Goal: Task Accomplishment & Management: Use online tool/utility

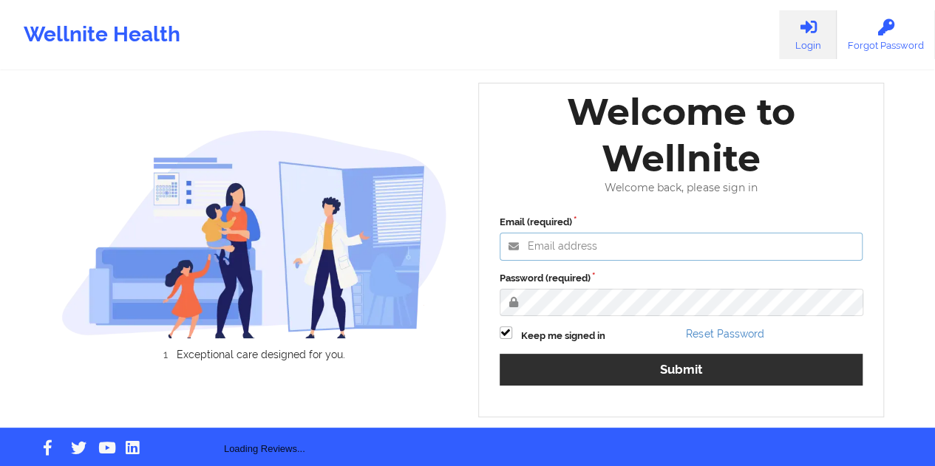
type input "[EMAIL_ADDRESS][DOMAIN_NAME]"
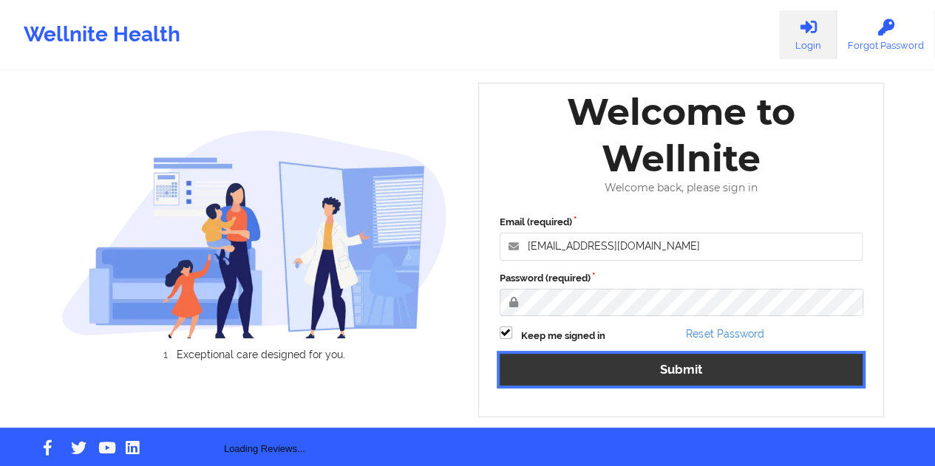
click at [691, 364] on button "Submit" at bounding box center [682, 370] width 364 height 32
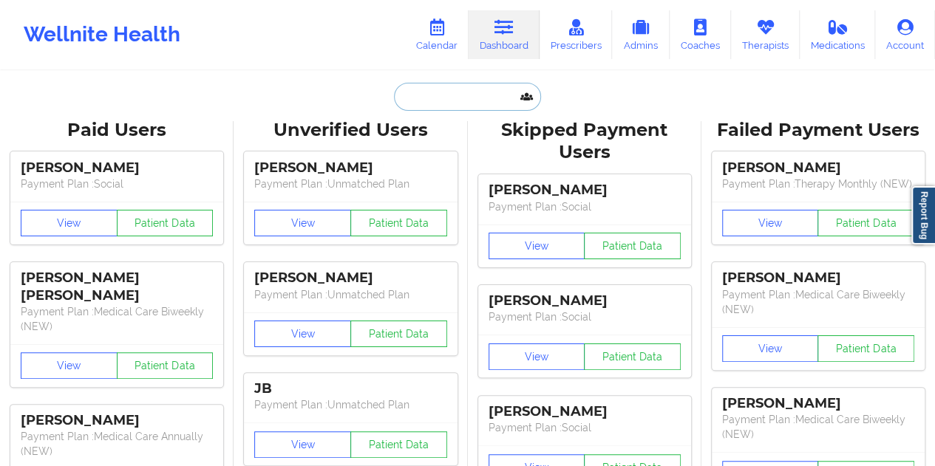
click at [457, 104] on input "text" at bounding box center [467, 97] width 146 height 28
paste input "[EMAIL_ADDRESS][DOMAIN_NAME]"
type input "[EMAIL_ADDRESS][DOMAIN_NAME]"
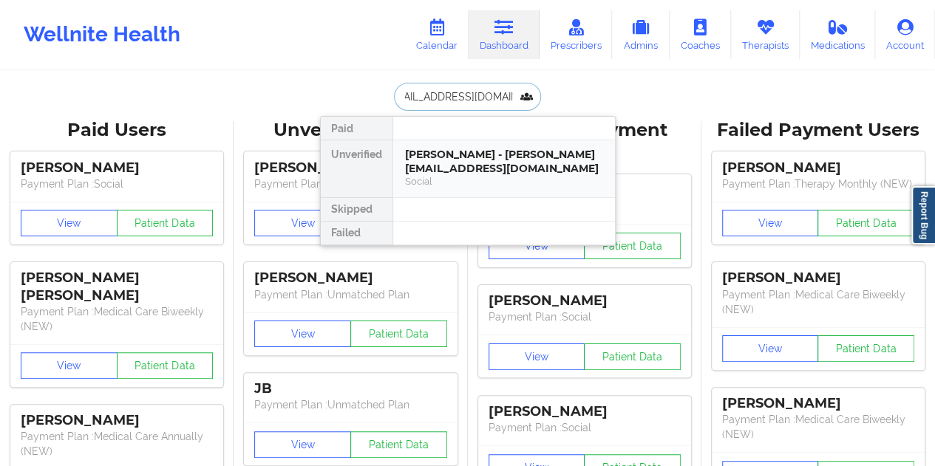
click at [449, 156] on div "[PERSON_NAME] - [PERSON_NAME][EMAIL_ADDRESS][DOMAIN_NAME]" at bounding box center [504, 161] width 198 height 27
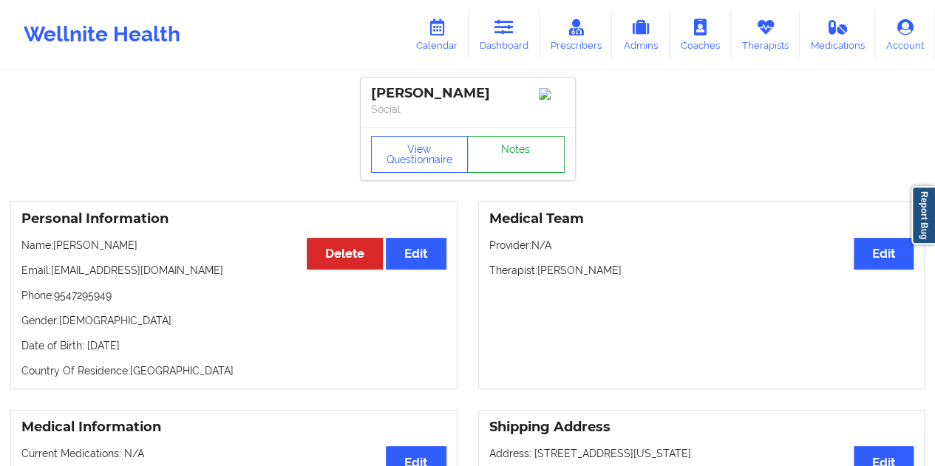
click at [501, 160] on link "Notes" at bounding box center [516, 154] width 98 height 37
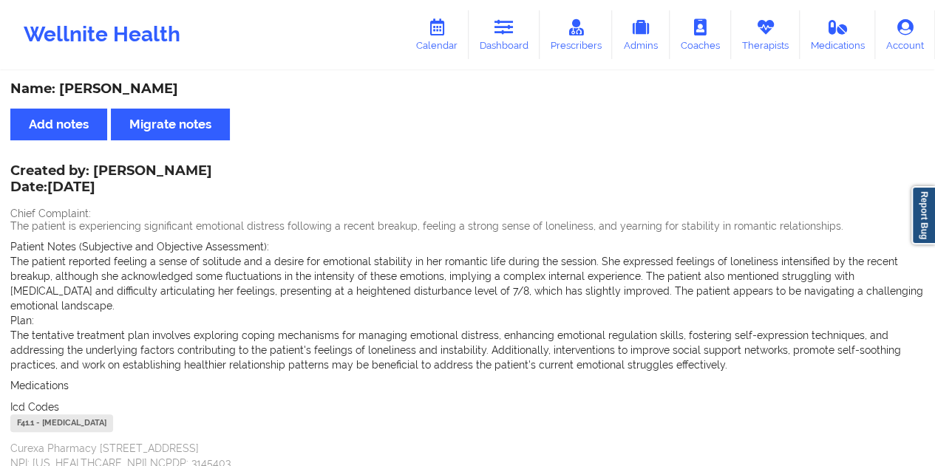
click at [155, 94] on div "Name: [PERSON_NAME]" at bounding box center [467, 89] width 914 height 17
click at [135, 91] on div "Name: [PERSON_NAME]" at bounding box center [467, 89] width 914 height 17
copy div "[PERSON_NAME]"
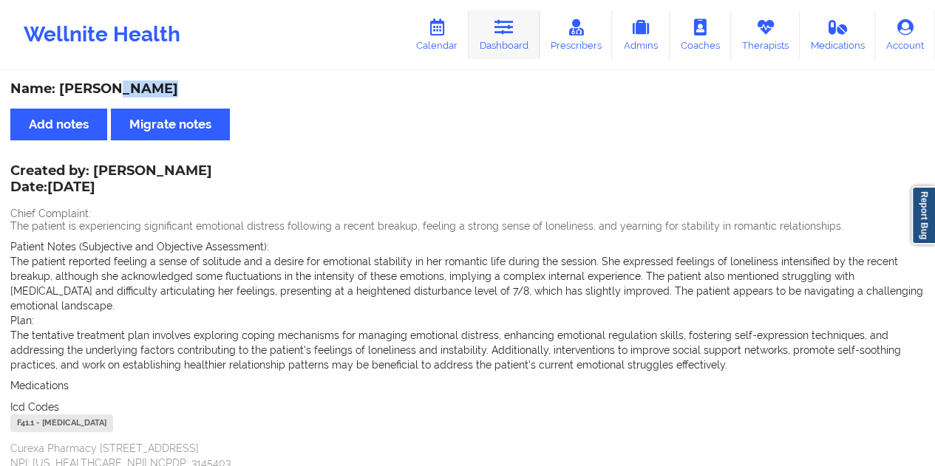
click at [518, 46] on link "Dashboard" at bounding box center [504, 34] width 71 height 49
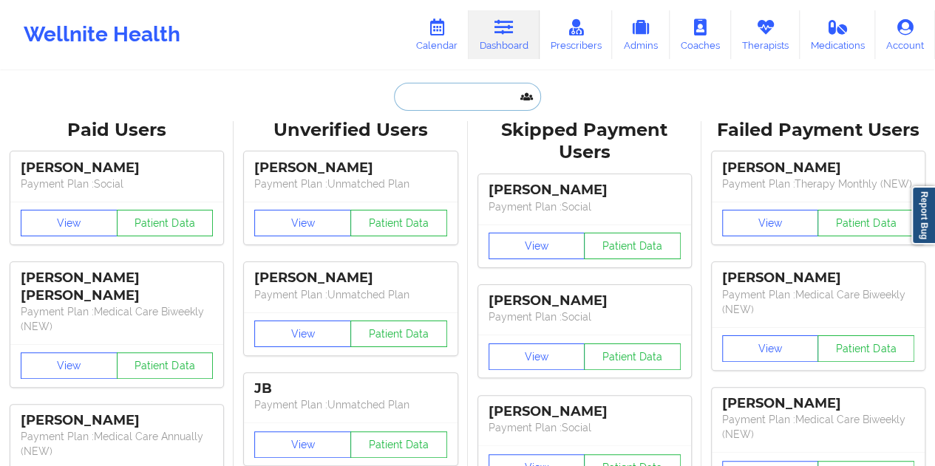
click at [427, 88] on input "text" at bounding box center [467, 97] width 146 height 28
paste input "[EMAIL_ADDRESS][DOMAIN_NAME]"
type input "[EMAIL_ADDRESS][DOMAIN_NAME]"
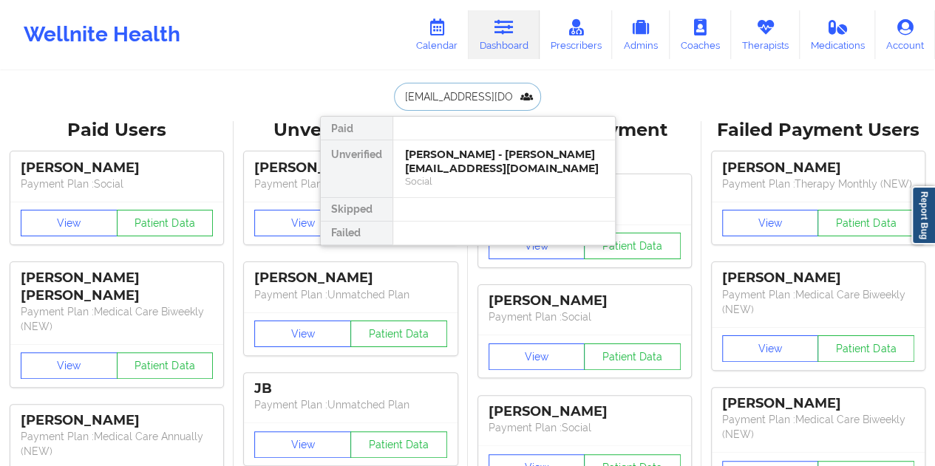
scroll to position [0, 1]
click at [482, 165] on div "[PERSON_NAME] Quick - [EMAIL_ADDRESS][DOMAIN_NAME]" at bounding box center [504, 161] width 198 height 27
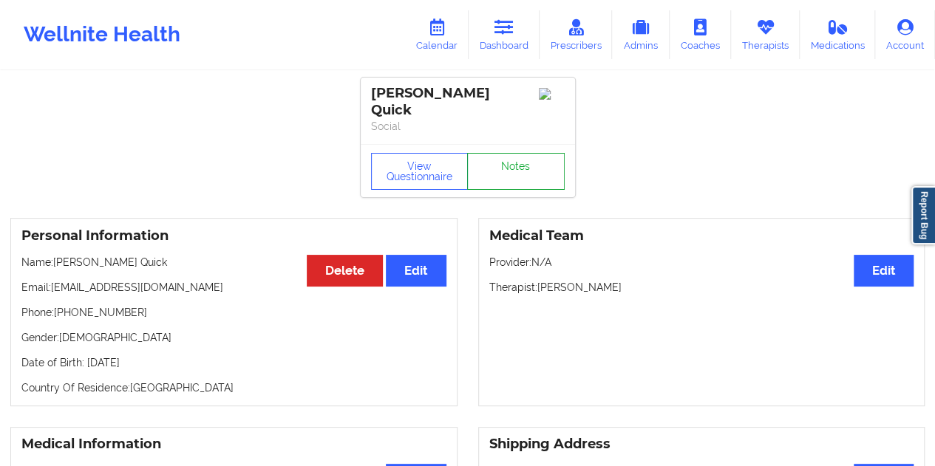
click at [506, 164] on link "Notes" at bounding box center [516, 171] width 98 height 37
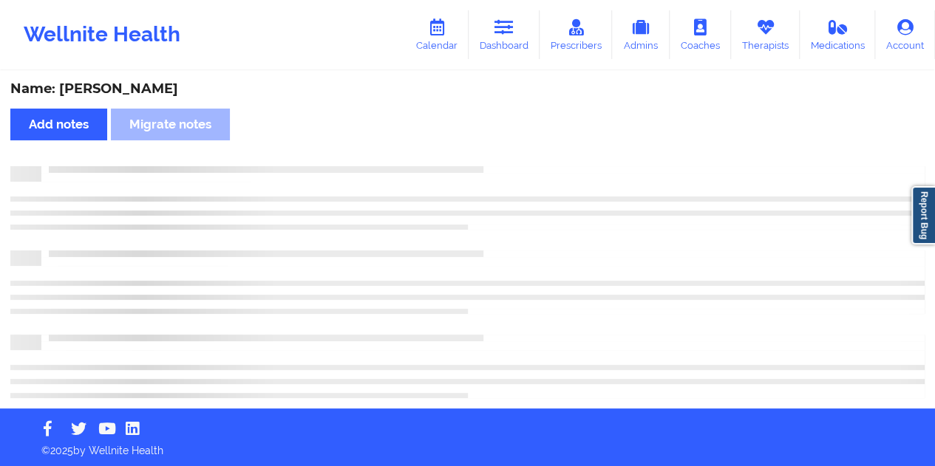
click at [114, 92] on div "Name: [PERSON_NAME]" at bounding box center [467, 89] width 914 height 17
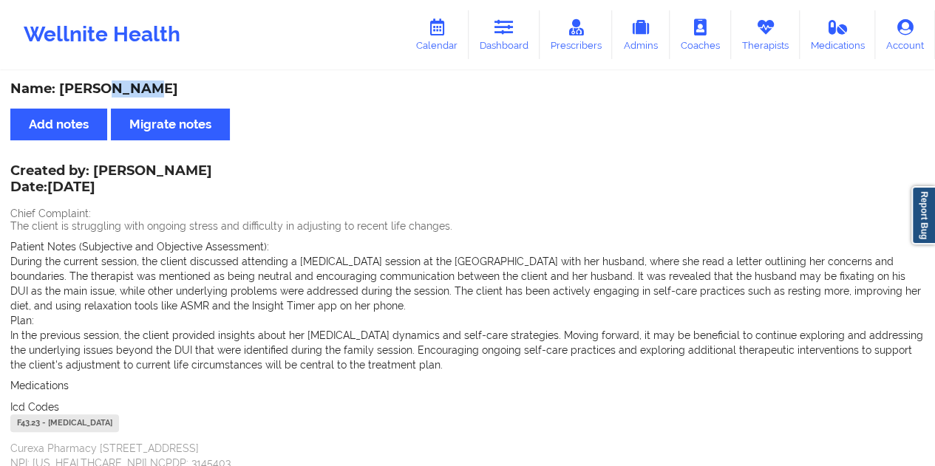
copy div "Quick"
drag, startPoint x: 202, startPoint y: 168, endPoint x: 95, endPoint y: 166, distance: 107.2
click at [95, 166] on div "Created by: [PERSON_NAME] Date: [DATE]" at bounding box center [111, 180] width 202 height 34
copy div "[PERSON_NAME]"
click at [528, 48] on link "Dashboard" at bounding box center [504, 34] width 71 height 49
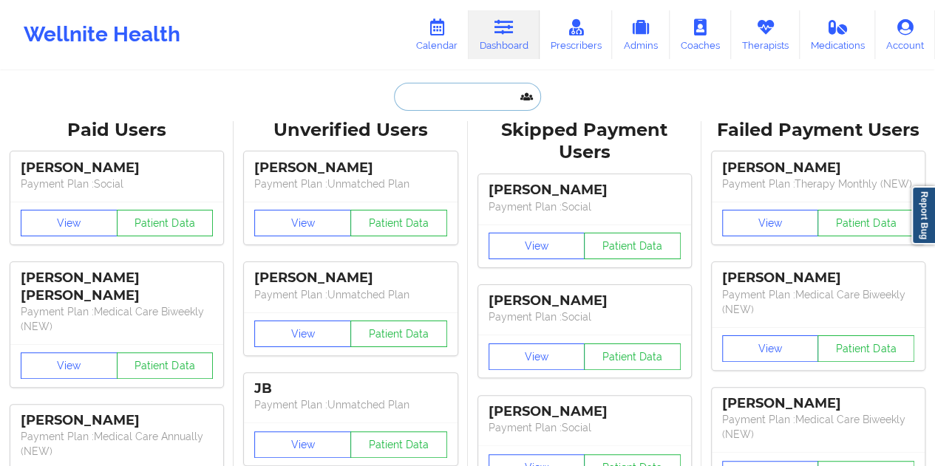
click at [449, 100] on input "text" at bounding box center [467, 97] width 146 height 28
paste input "[EMAIL_ADDRESS][DOMAIN_NAME]"
type input "[EMAIL_ADDRESS][DOMAIN_NAME]"
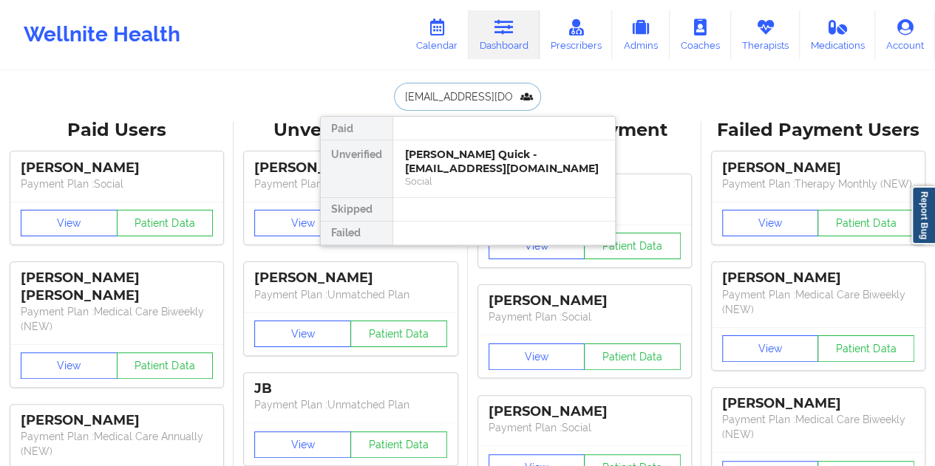
scroll to position [0, 24]
click at [472, 164] on div "[PERSON_NAME] - [EMAIL_ADDRESS][DOMAIN_NAME]" at bounding box center [504, 161] width 198 height 27
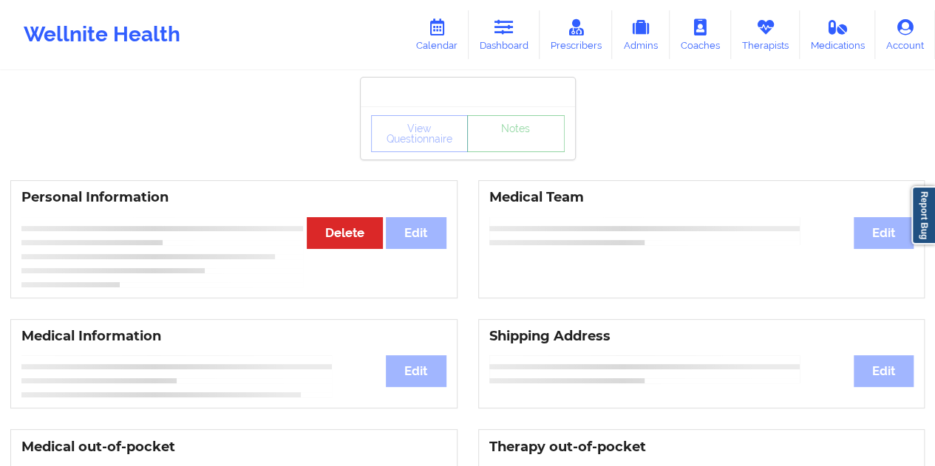
click at [519, 152] on link "Notes" at bounding box center [516, 133] width 98 height 37
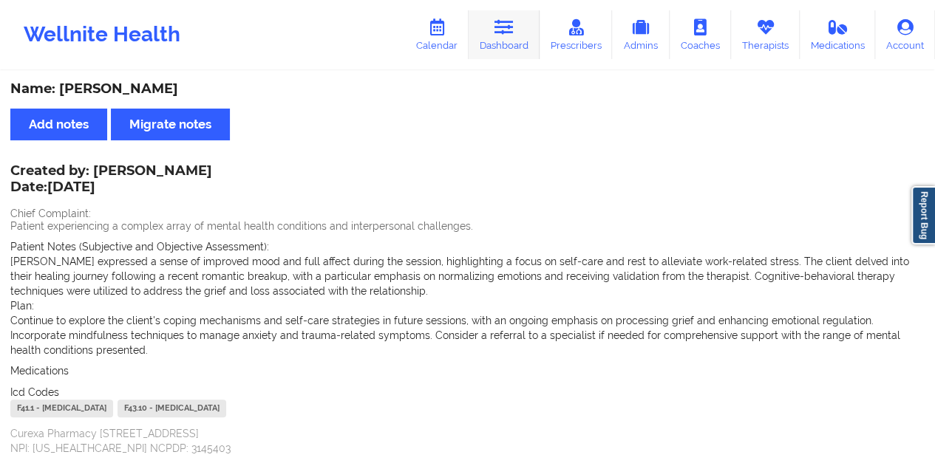
click at [522, 47] on link "Dashboard" at bounding box center [504, 34] width 71 height 49
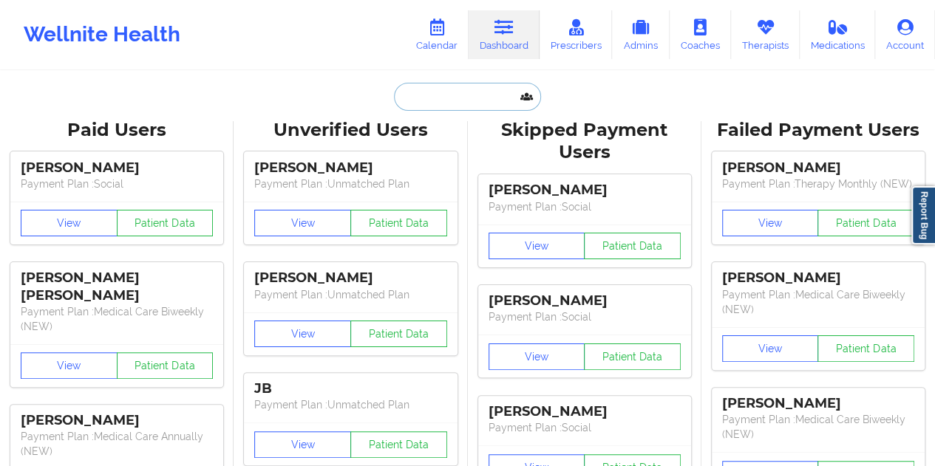
click at [447, 98] on input "text" at bounding box center [467, 97] width 146 height 28
paste input "[EMAIL_ADDRESS][DOMAIN_NAME]"
type input "[EMAIL_ADDRESS][DOMAIN_NAME]"
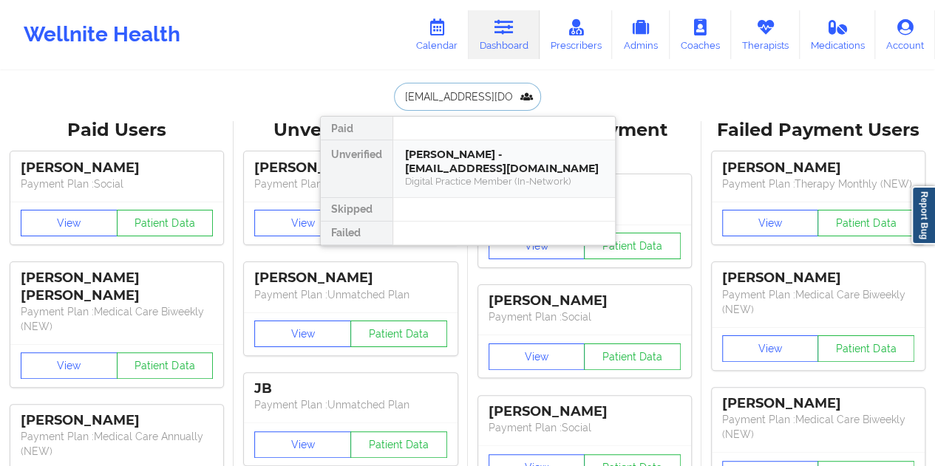
click at [492, 178] on div "Digital Practice Member (In-Network)" at bounding box center [504, 181] width 198 height 13
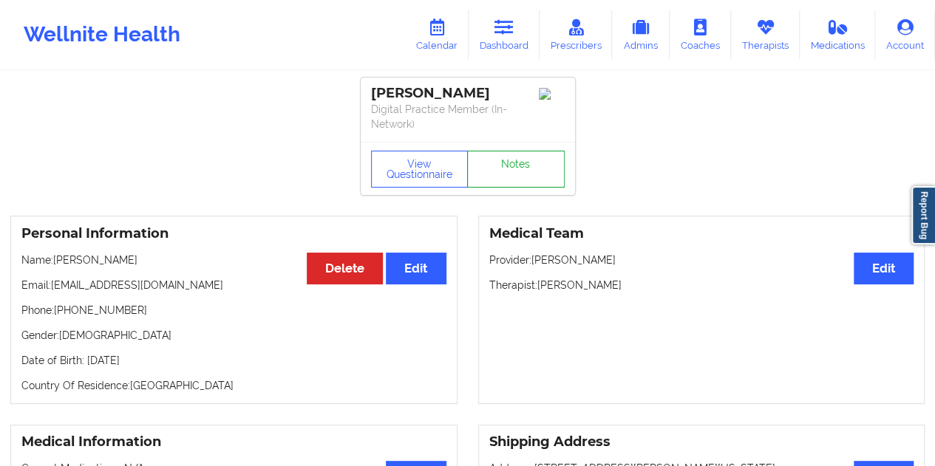
click at [503, 169] on link "Notes" at bounding box center [516, 169] width 98 height 37
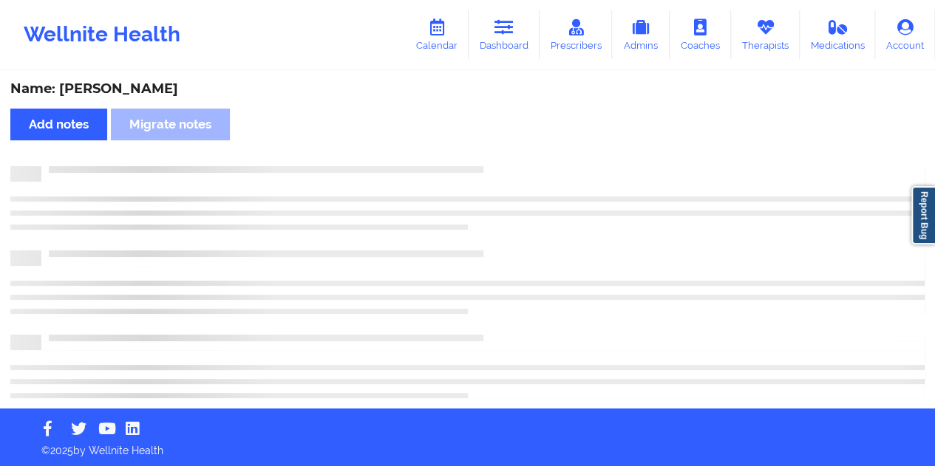
click at [135, 89] on div "Name: [PERSON_NAME]" at bounding box center [467, 89] width 914 height 17
copy div "[PERSON_NAME]"
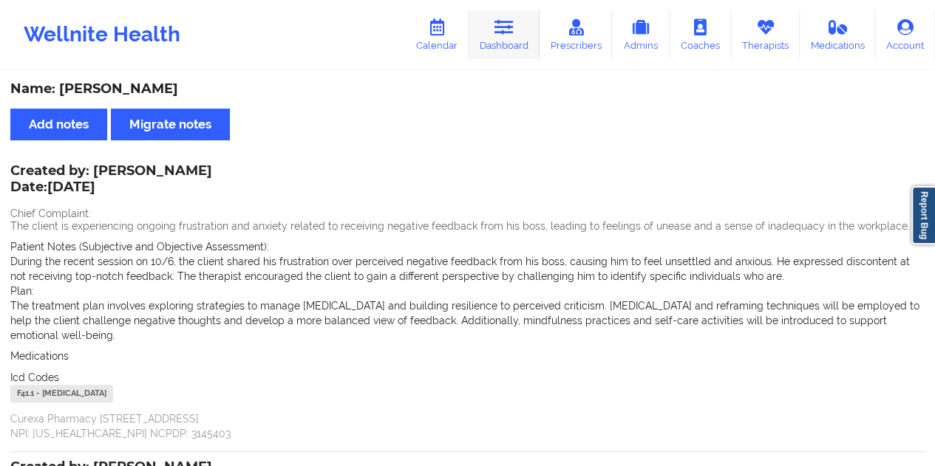
click at [506, 51] on link "Dashboard" at bounding box center [504, 34] width 71 height 49
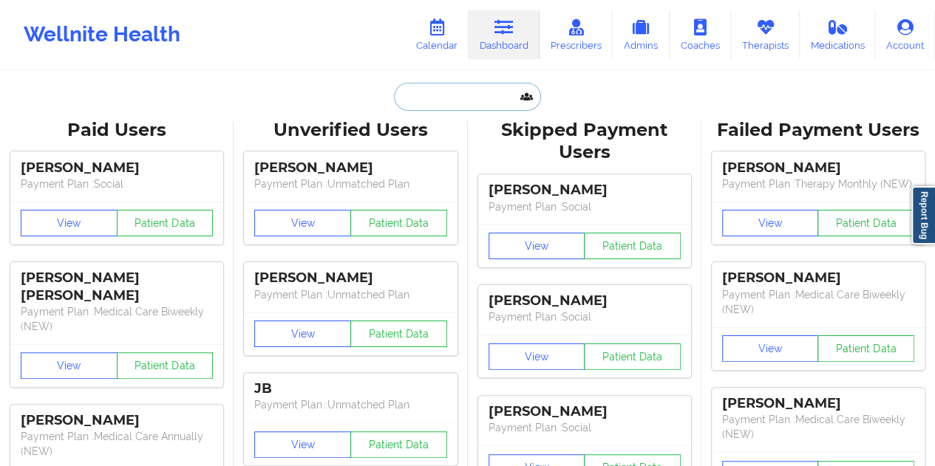
click at [462, 89] on input "text" at bounding box center [467, 97] width 146 height 28
paste input "[EMAIL_ADDRESS][DOMAIN_NAME]"
type input "[EMAIL_ADDRESS][DOMAIN_NAME]"
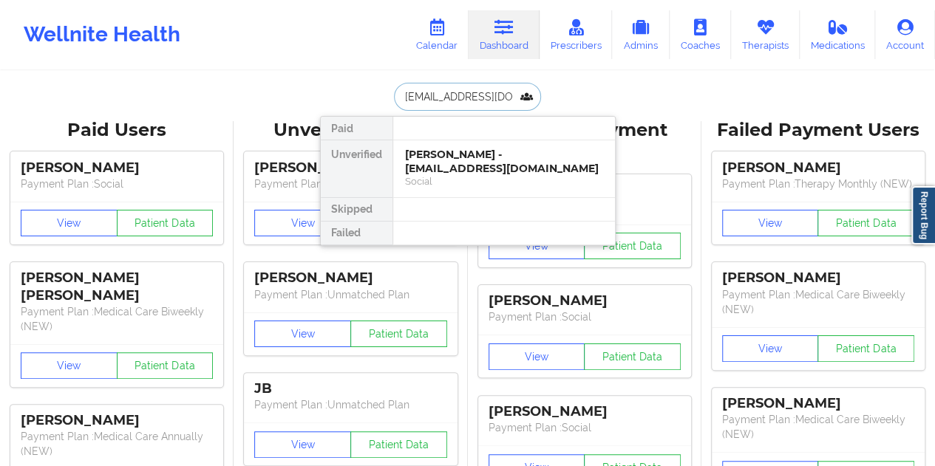
click at [486, 175] on div "Social" at bounding box center [504, 181] width 198 height 13
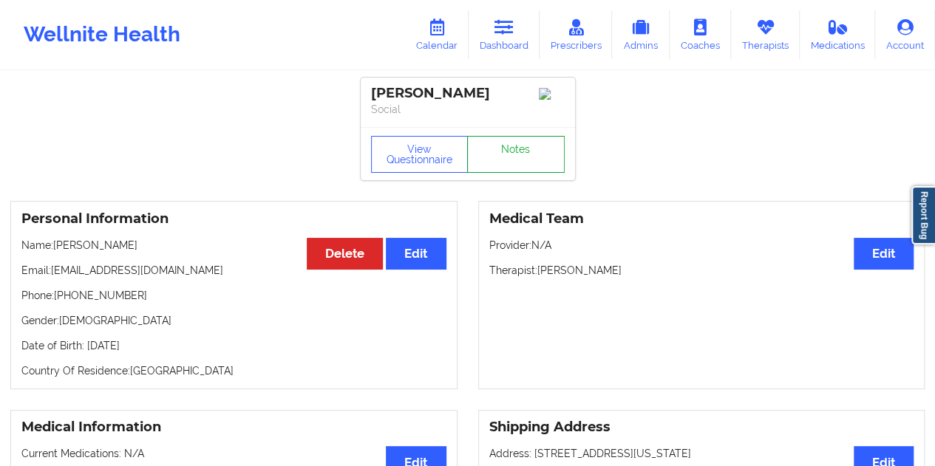
click at [501, 164] on link "Notes" at bounding box center [516, 154] width 98 height 37
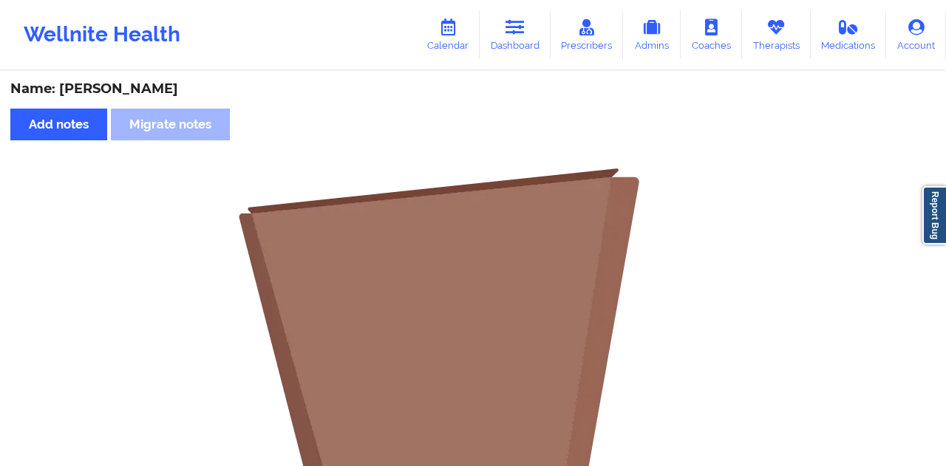
click at [149, 83] on div "Name: [PERSON_NAME]" at bounding box center [473, 89] width 926 height 17
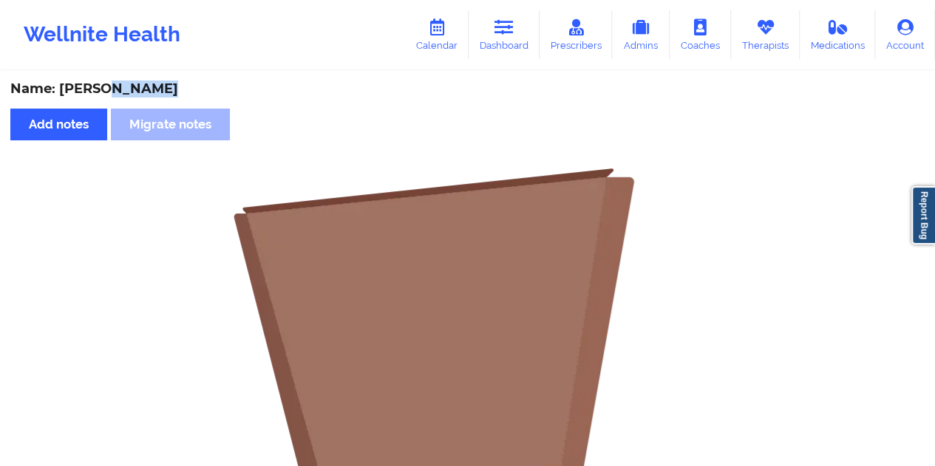
copy div "[PERSON_NAME]"
click at [505, 20] on icon at bounding box center [504, 27] width 19 height 16
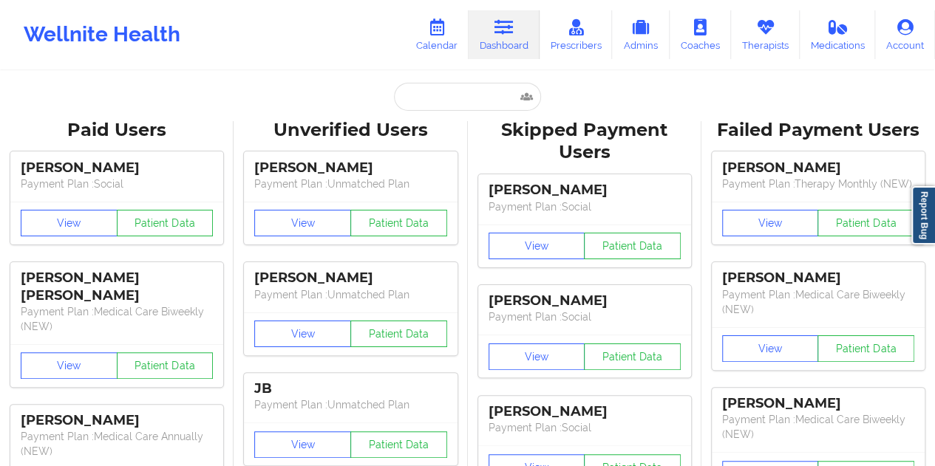
click at [430, 105] on input "text" at bounding box center [467, 97] width 146 height 28
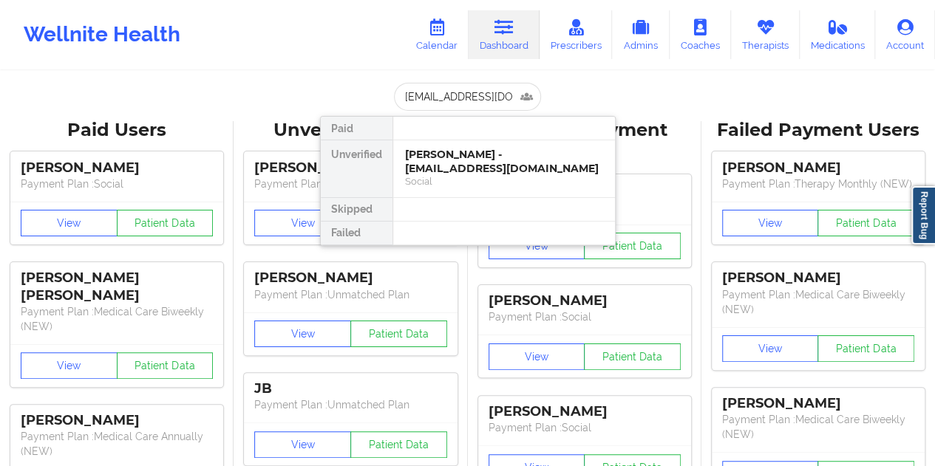
type input "[EMAIL_ADDRESS][DOMAIN_NAME]"
click at [489, 156] on div "[PERSON_NAME] - [EMAIL_ADDRESS][DOMAIN_NAME]" at bounding box center [504, 161] width 198 height 27
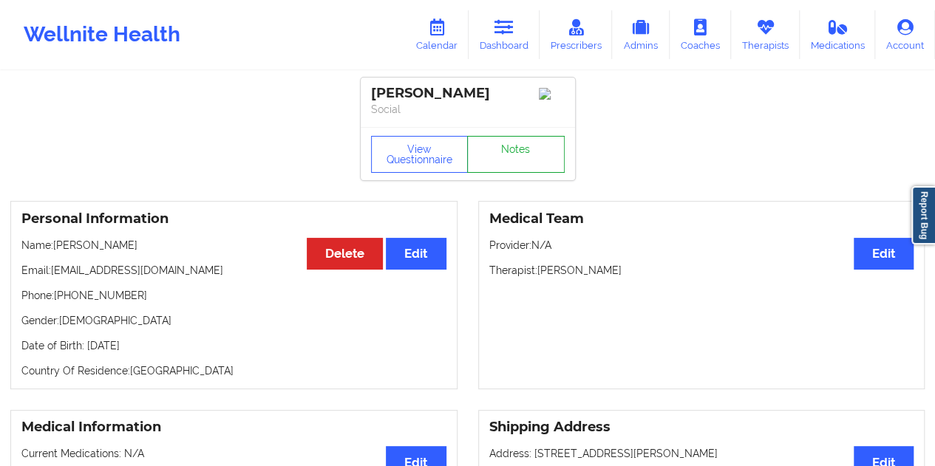
click at [500, 159] on link "Notes" at bounding box center [516, 154] width 98 height 37
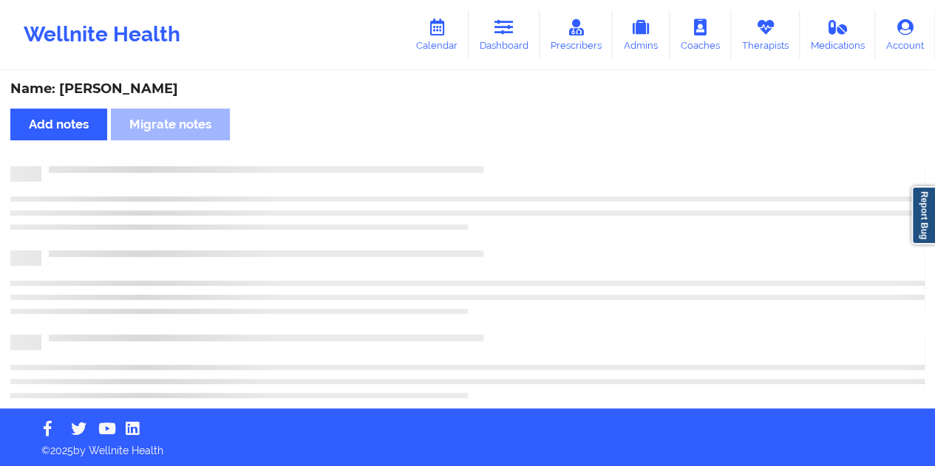
click at [118, 86] on div "Name: [PERSON_NAME]" at bounding box center [467, 89] width 914 height 17
copy div "Oriol"
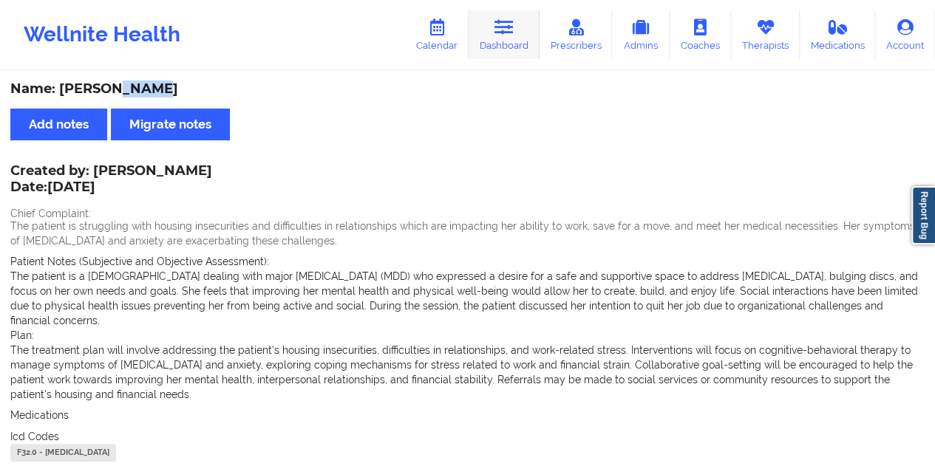
click at [520, 37] on link "Dashboard" at bounding box center [504, 34] width 71 height 49
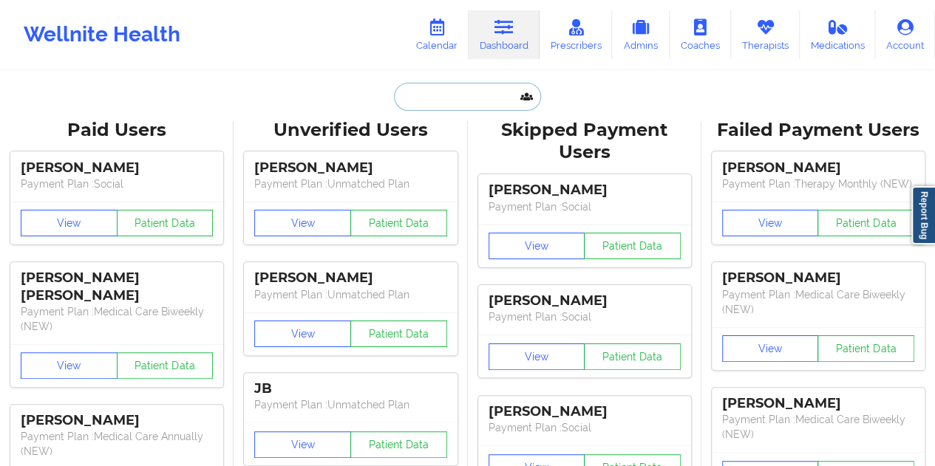
click at [451, 105] on input "text" at bounding box center [467, 97] width 146 height 28
paste input "[EMAIL_ADDRESS][DOMAIN_NAME]"
type input "[EMAIL_ADDRESS][DOMAIN_NAME]"
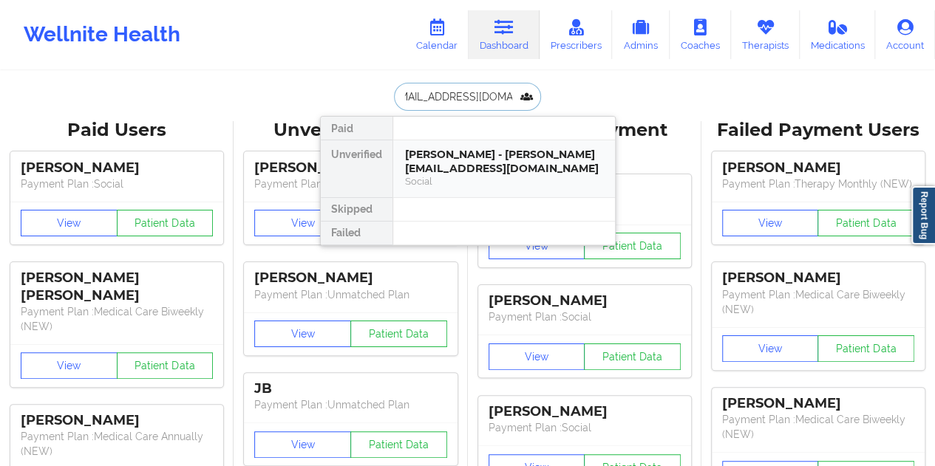
click at [450, 160] on div "[PERSON_NAME] - [PERSON_NAME][EMAIL_ADDRESS][DOMAIN_NAME]" at bounding box center [504, 161] width 198 height 27
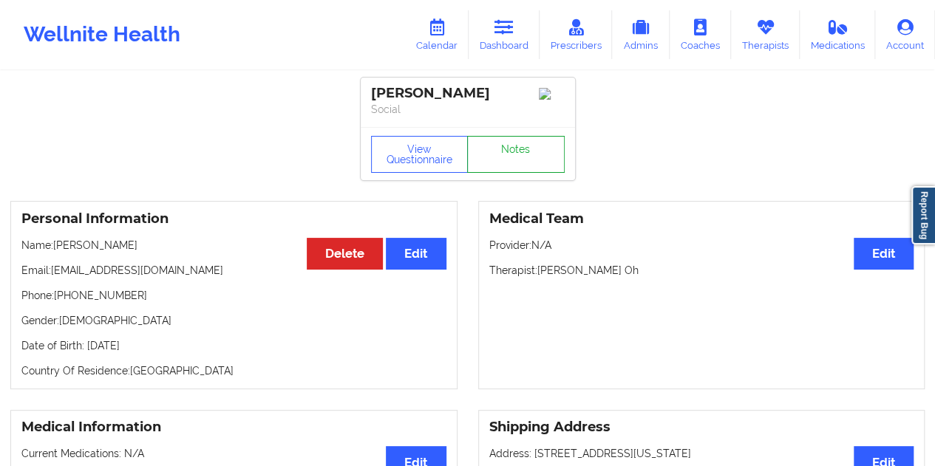
click at [515, 163] on link "Notes" at bounding box center [516, 154] width 98 height 37
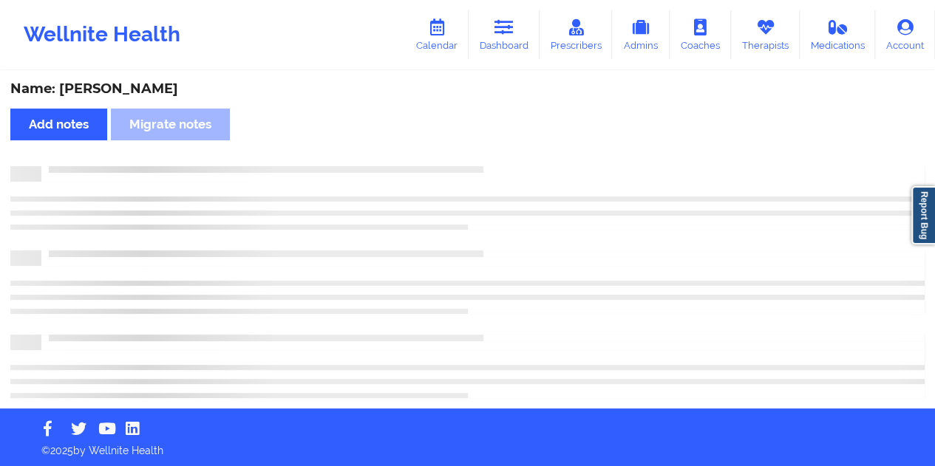
click at [109, 82] on div "Name: [PERSON_NAME]" at bounding box center [467, 89] width 914 height 17
copy div "[PERSON_NAME]"
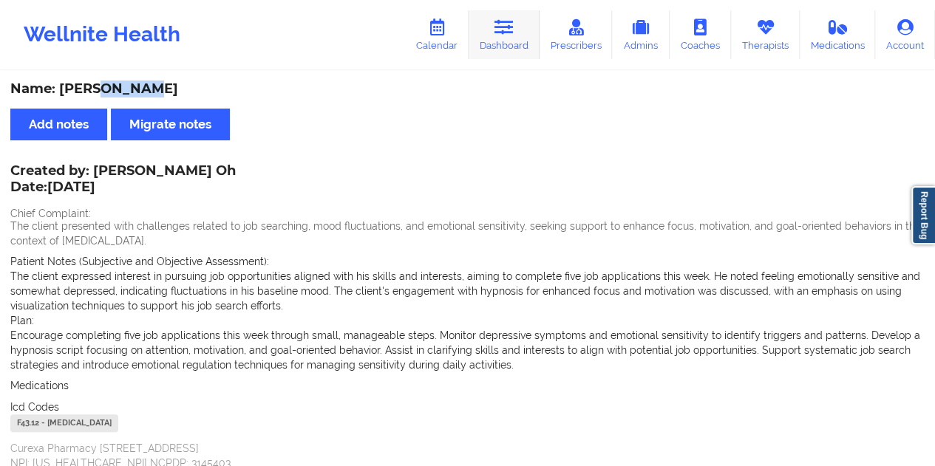
click at [513, 41] on link "Dashboard" at bounding box center [504, 34] width 71 height 49
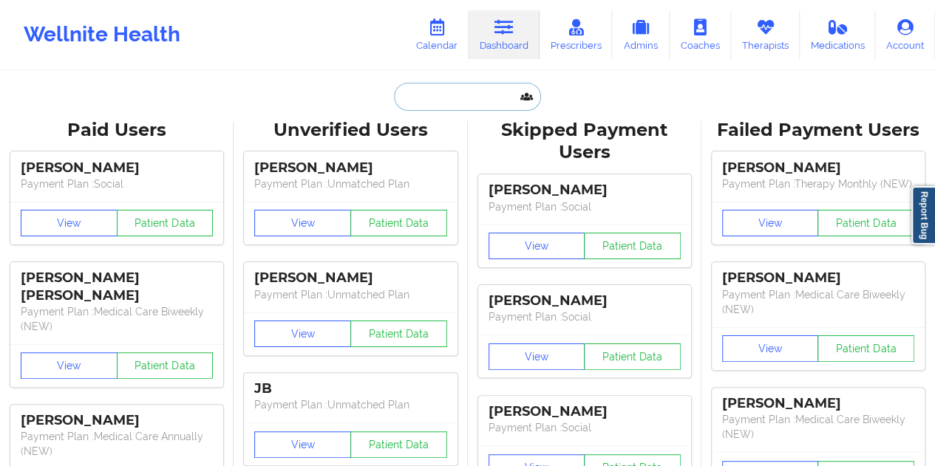
click at [413, 107] on input "text" at bounding box center [467, 97] width 146 height 28
paste input "[EMAIL_ADDRESS][DOMAIN_NAME]"
type input "[EMAIL_ADDRESS][DOMAIN_NAME]"
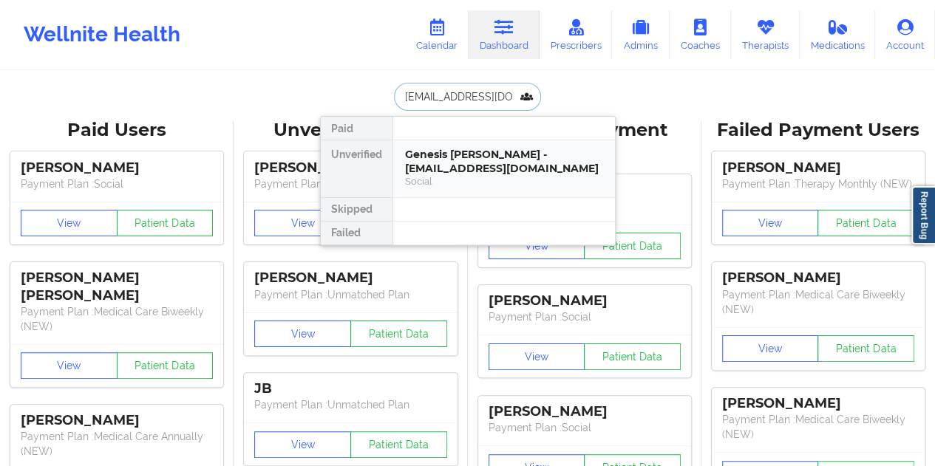
click at [479, 172] on div "Genesis [PERSON_NAME] - [EMAIL_ADDRESS][DOMAIN_NAME]" at bounding box center [504, 161] width 198 height 27
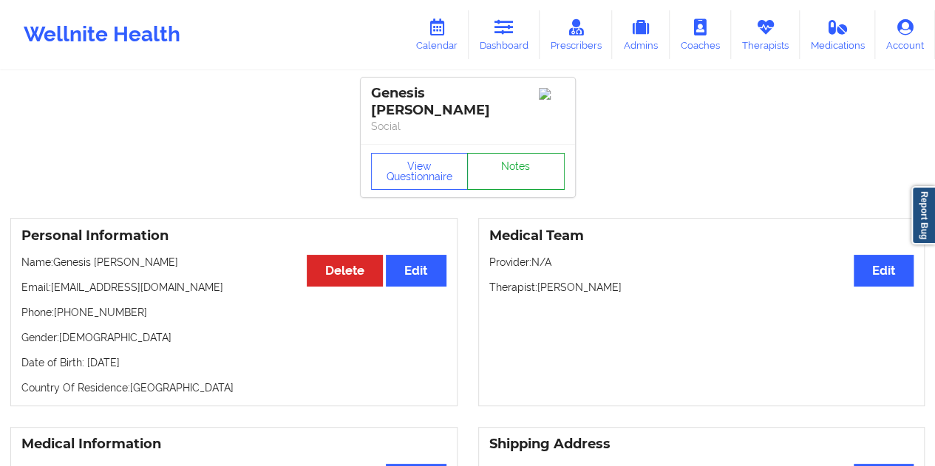
click at [522, 159] on link "Notes" at bounding box center [516, 171] width 98 height 37
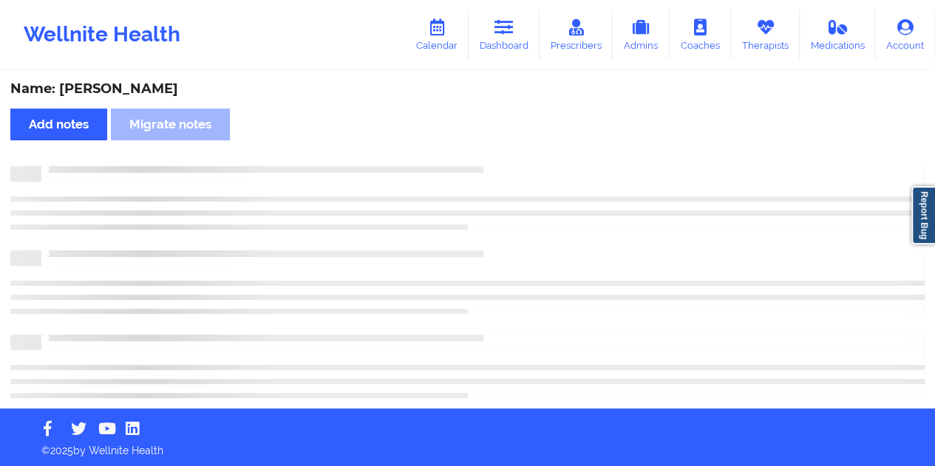
click at [138, 85] on div "Name: [PERSON_NAME]" at bounding box center [467, 89] width 914 height 17
copy div "[PERSON_NAME]"
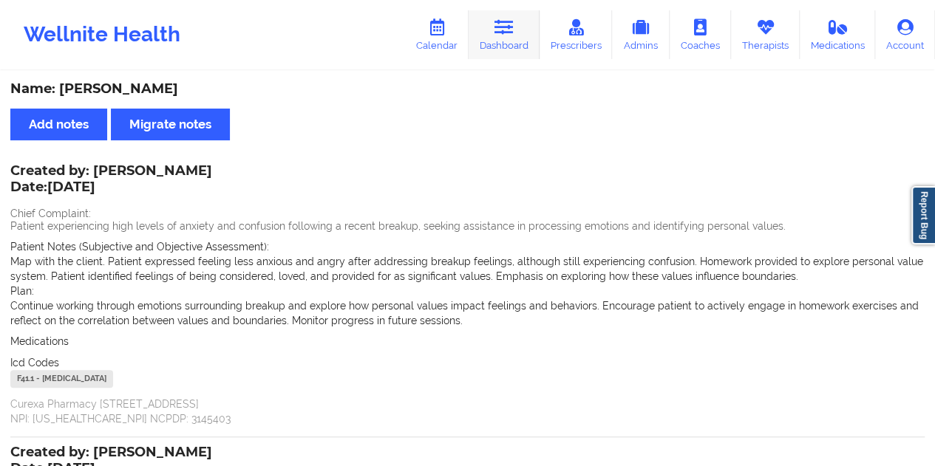
drag, startPoint x: 500, startPoint y: 36, endPoint x: 500, endPoint y: 44, distance: 8.1
click at [500, 36] on link "Dashboard" at bounding box center [504, 34] width 71 height 49
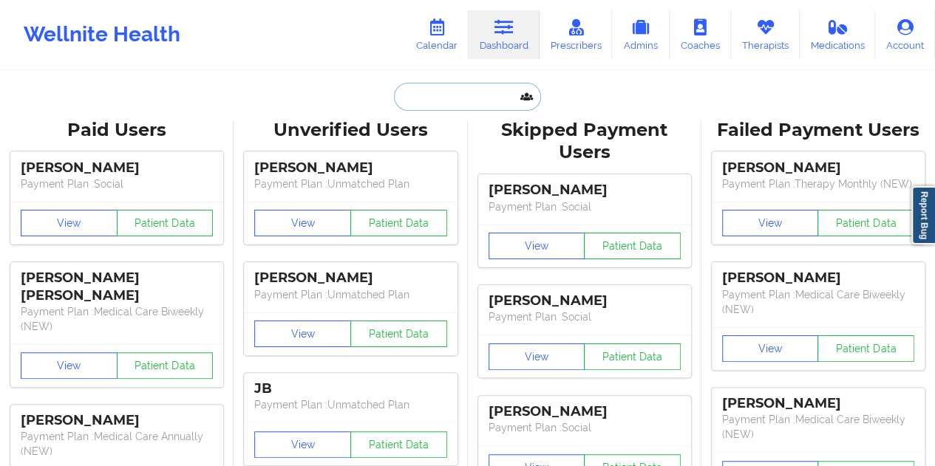
click at [445, 102] on input "text" at bounding box center [467, 97] width 146 height 28
paste input "[EMAIL_ADDRESS][DOMAIN_NAME]"
type input "[EMAIL_ADDRESS][DOMAIN_NAME]"
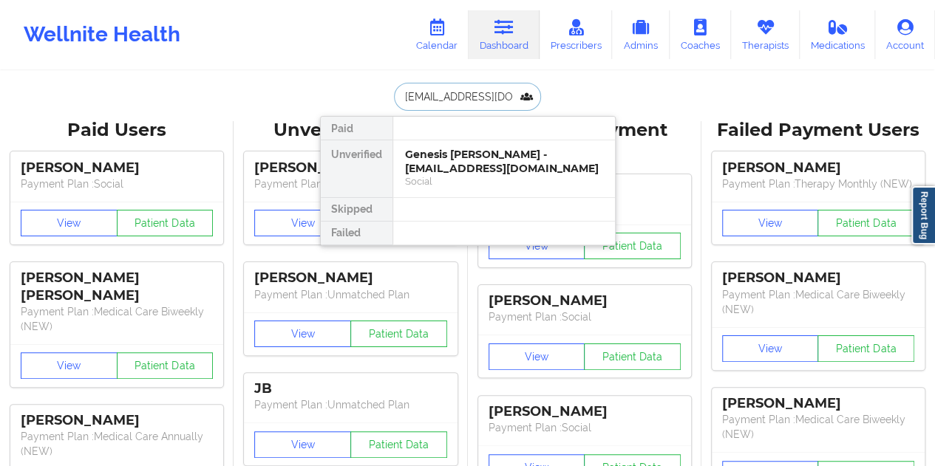
scroll to position [0, 13]
click at [460, 169] on div "[PERSON_NAME] - [EMAIL_ADDRESS][DOMAIN_NAME]" at bounding box center [504, 161] width 198 height 27
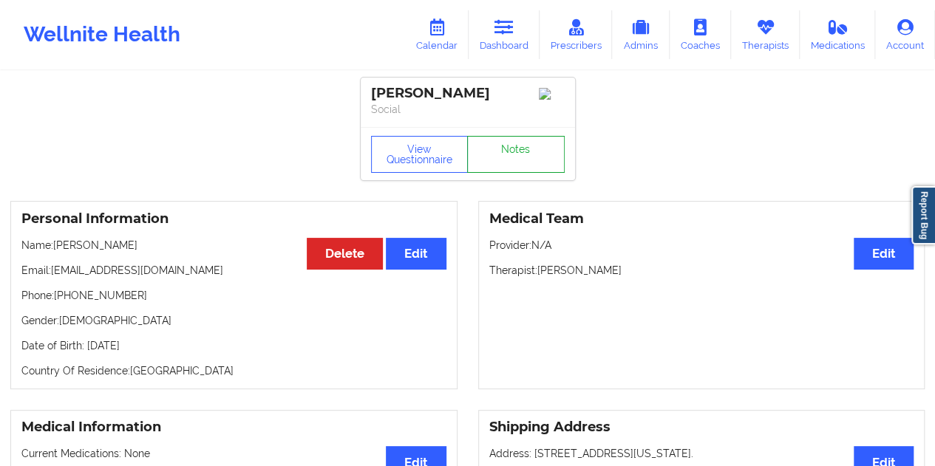
click at [507, 160] on link "Notes" at bounding box center [516, 154] width 98 height 37
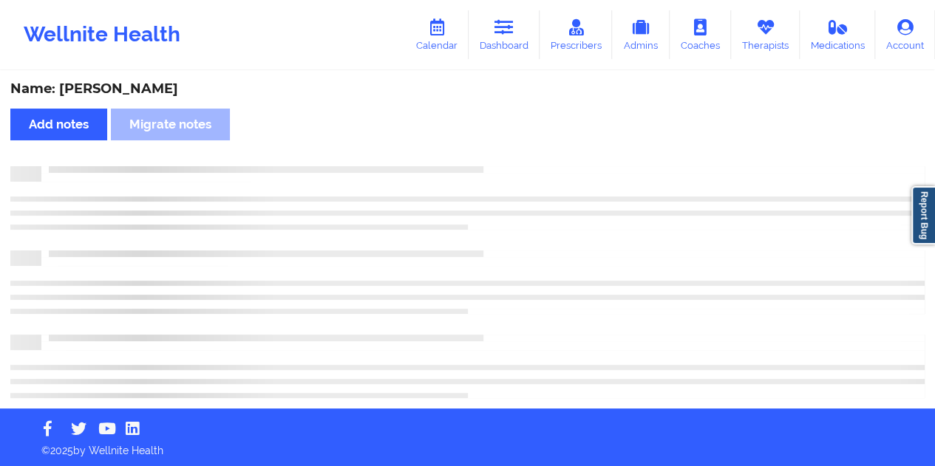
click at [149, 96] on div "Name: [PERSON_NAME]" at bounding box center [467, 89] width 914 height 17
copy div "Servera"
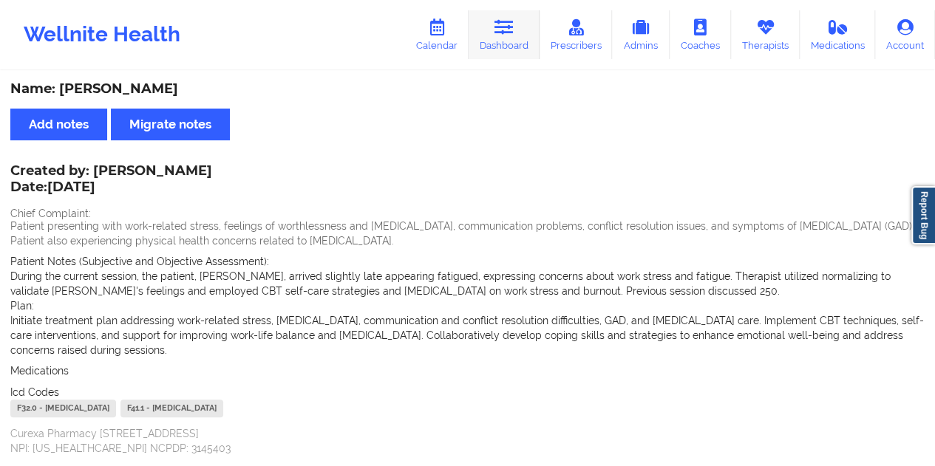
drag, startPoint x: 510, startPoint y: 29, endPoint x: 508, endPoint y: 58, distance: 29.7
click at [510, 29] on icon at bounding box center [504, 27] width 19 height 16
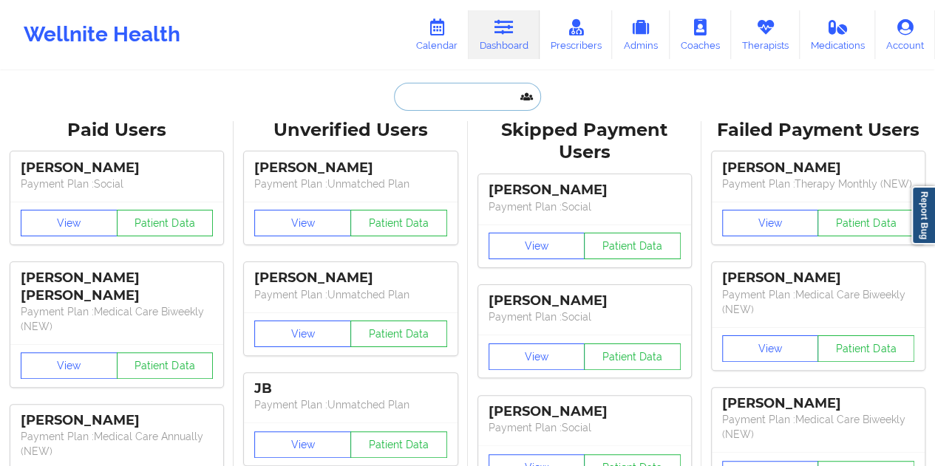
click at [474, 98] on input "text" at bounding box center [467, 97] width 146 height 28
paste input "[EMAIL_ADDRESS][DOMAIN_NAME]"
type input "[EMAIL_ADDRESS][DOMAIN_NAME]"
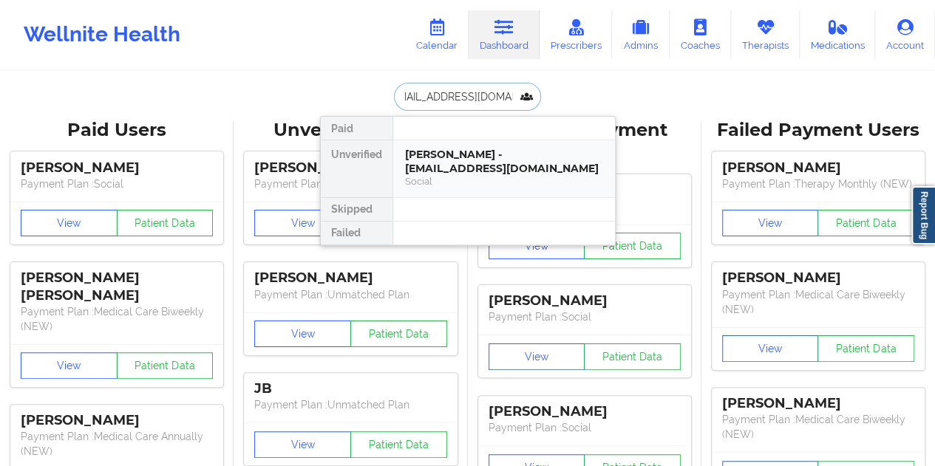
click at [501, 168] on div "[PERSON_NAME] - [EMAIL_ADDRESS][DOMAIN_NAME]" at bounding box center [504, 161] width 198 height 27
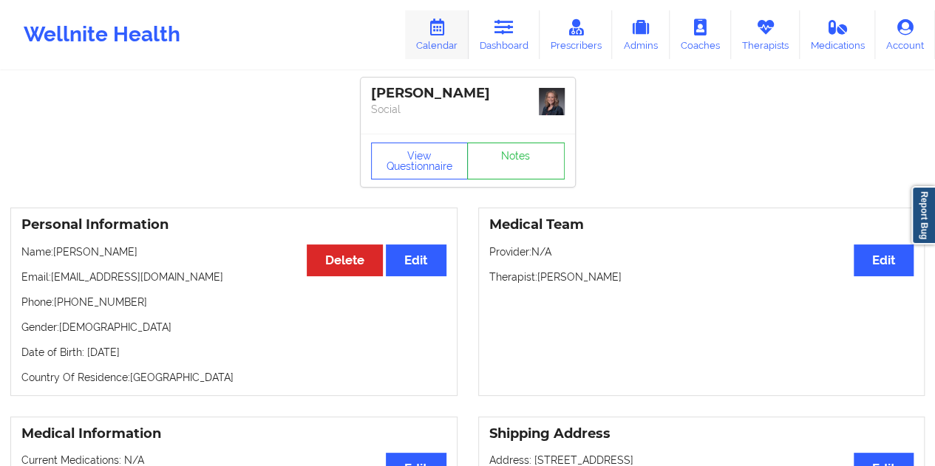
click at [450, 35] on link "Calendar" at bounding box center [437, 34] width 64 height 49
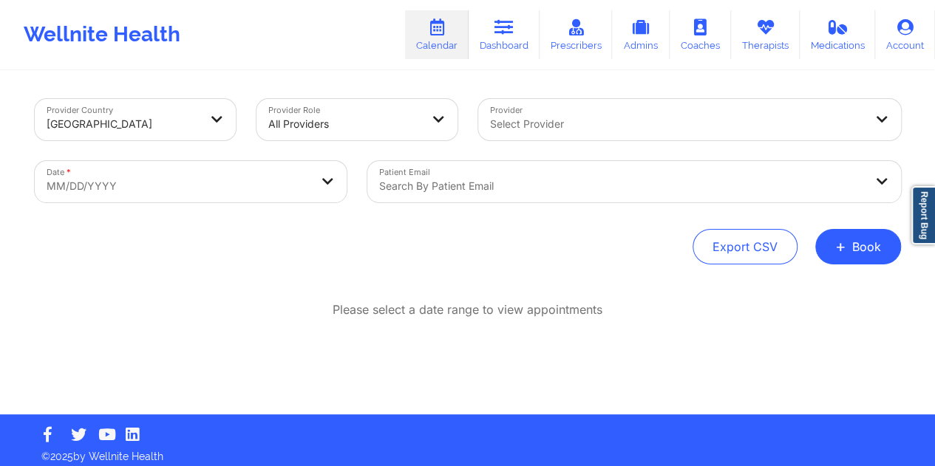
click at [262, 186] on body "Wellnite Health Calendar Dashboard Prescribers Admins Coaches Therapists Medica…" at bounding box center [467, 233] width 935 height 466
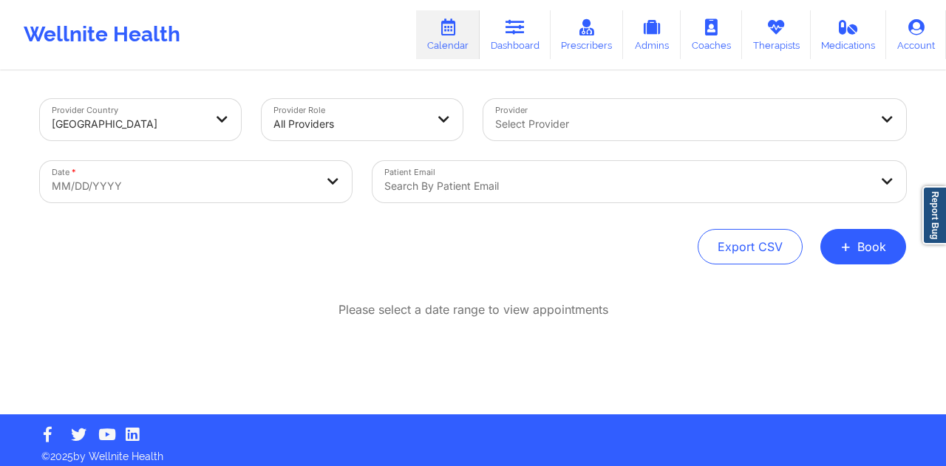
select select "2025-8"
select select "2025-9"
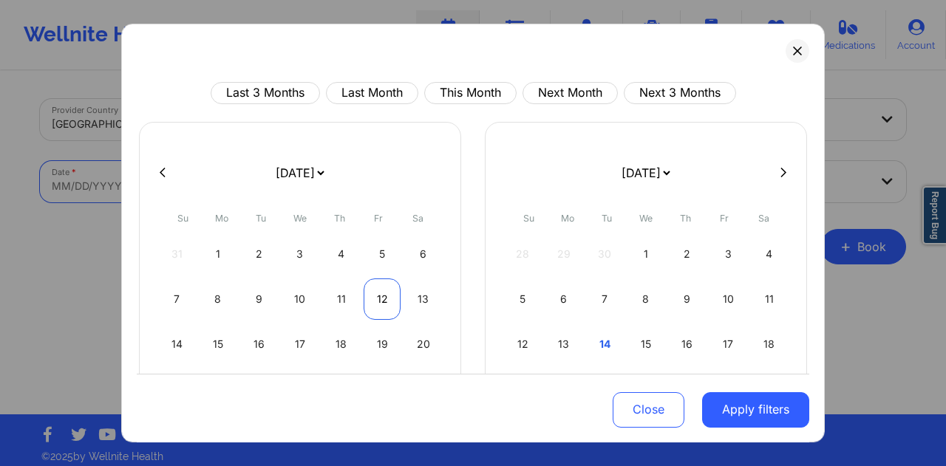
click at [373, 299] on div "12" at bounding box center [383, 299] width 38 height 41
select select "2025-8"
select select "2025-9"
select select "2025-8"
select select "2025-9"
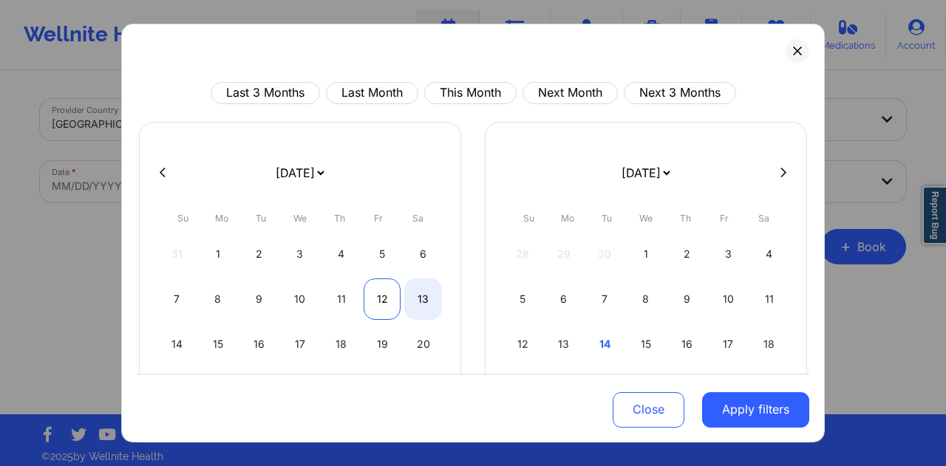
select select "2025-8"
select select "2025-9"
click at [375, 299] on div "12" at bounding box center [383, 299] width 38 height 41
select select "2025-8"
select select "2025-9"
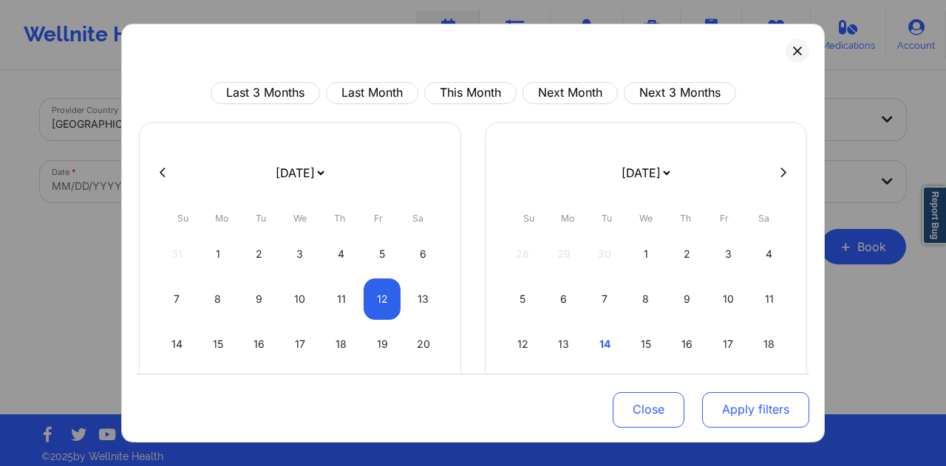
click at [717, 405] on button "Apply filters" at bounding box center [755, 409] width 107 height 35
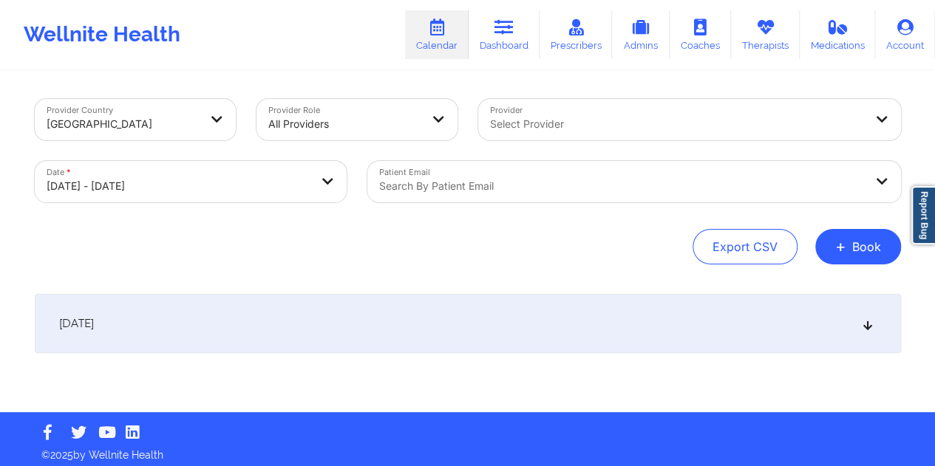
click at [447, 183] on div at bounding box center [621, 186] width 485 height 18
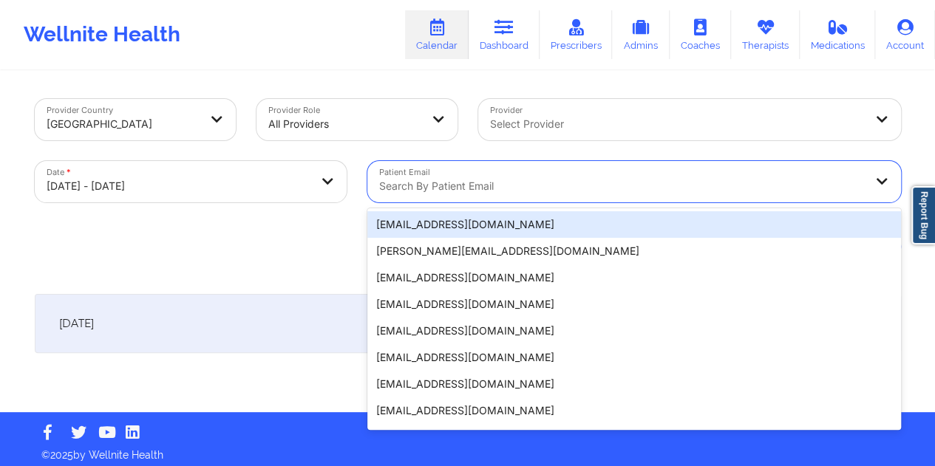
paste input "[EMAIL_ADDRESS][DOMAIN_NAME]"
type input "[EMAIL_ADDRESS][DOMAIN_NAME]"
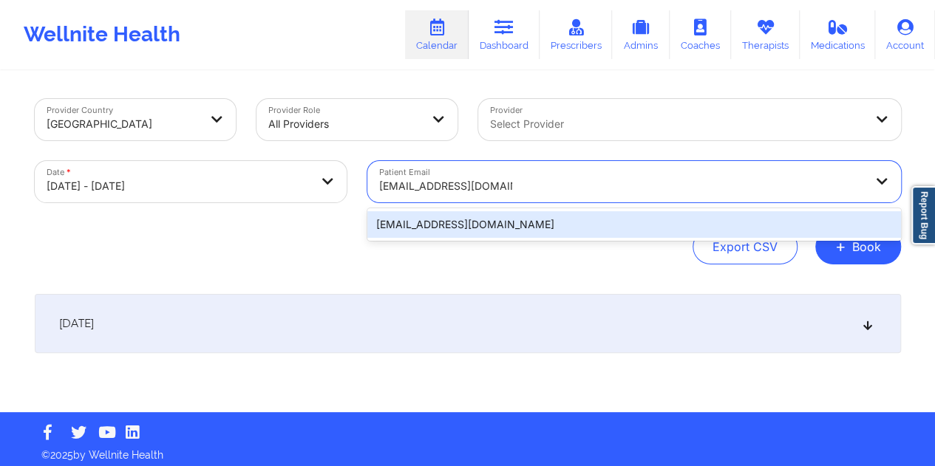
click at [458, 228] on div "[EMAIL_ADDRESS][DOMAIN_NAME]" at bounding box center [634, 224] width 534 height 27
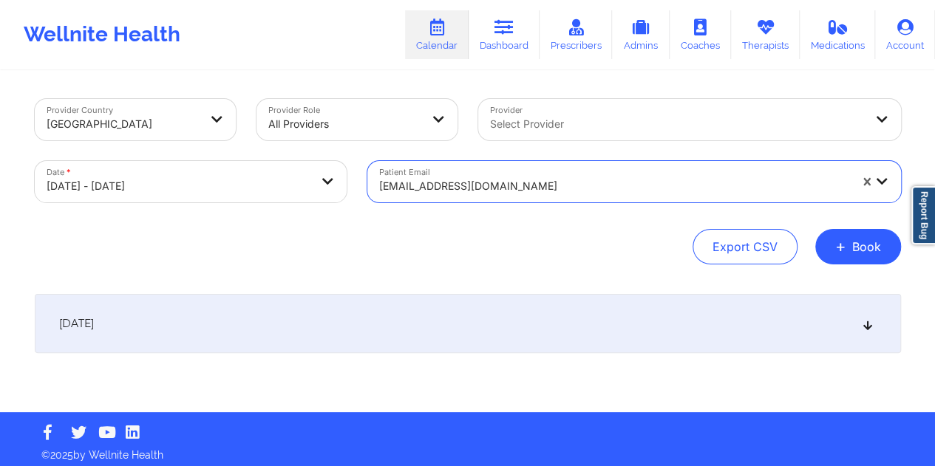
click at [405, 324] on div "[DATE]" at bounding box center [468, 323] width 866 height 59
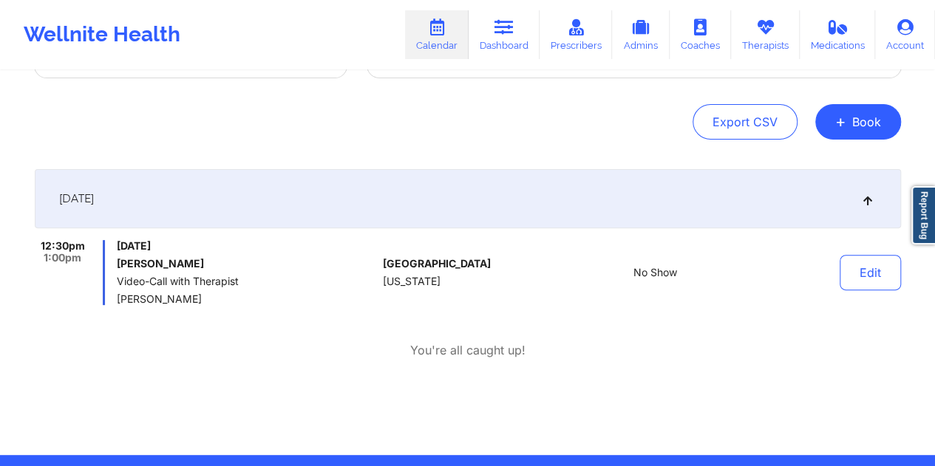
scroll to position [148, 0]
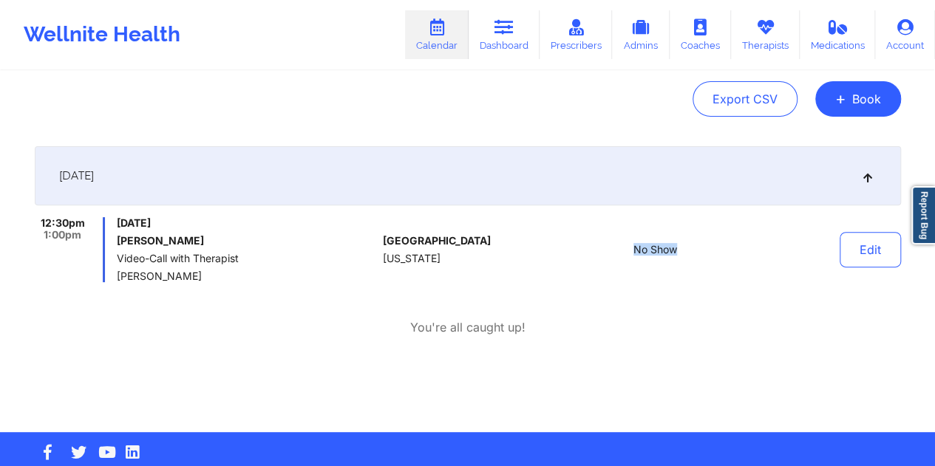
drag, startPoint x: 677, startPoint y: 252, endPoint x: 636, endPoint y: 250, distance: 41.5
click at [636, 250] on span "No Show" at bounding box center [656, 250] width 44 height 12
copy span "No Show"
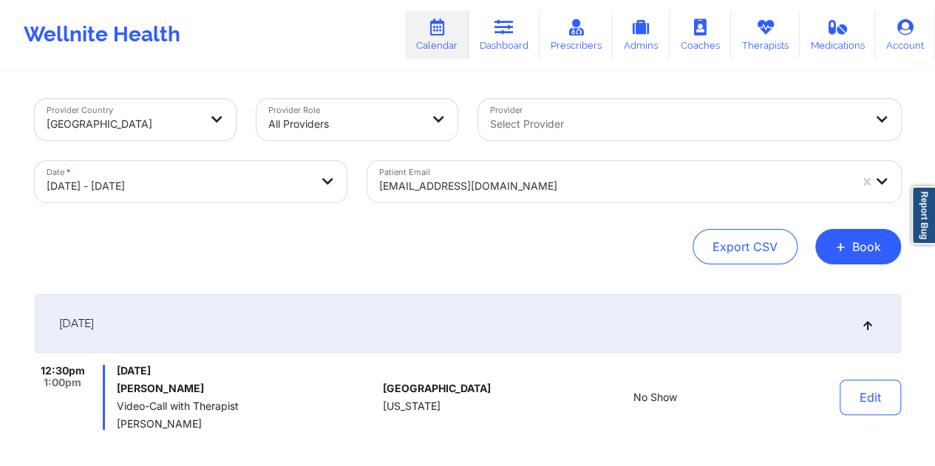
click at [476, 195] on div "[EMAIL_ADDRESS][DOMAIN_NAME]" at bounding box center [614, 186] width 470 height 33
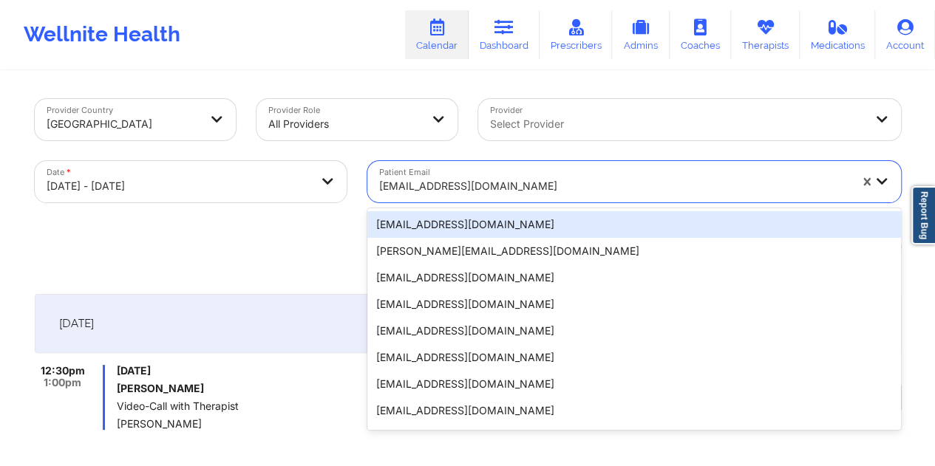
paste input "[EMAIL_ADDRESS][DOMAIN_NAME]"
type input "[EMAIL_ADDRESS][DOMAIN_NAME]"
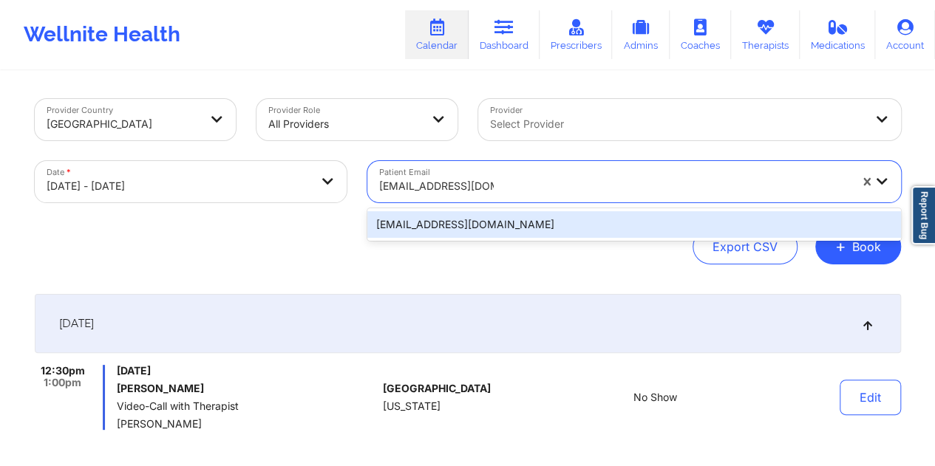
click at [454, 225] on div "[EMAIL_ADDRESS][DOMAIN_NAME]" at bounding box center [634, 224] width 534 height 27
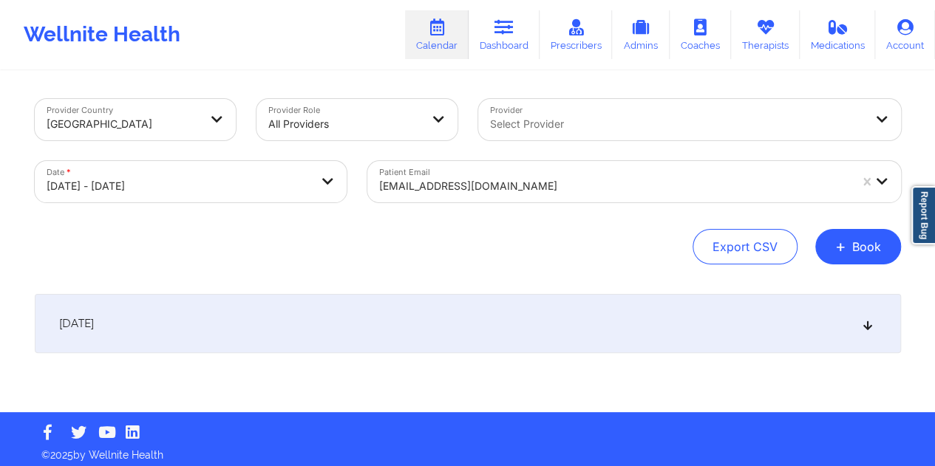
click at [483, 322] on div "[DATE]" at bounding box center [468, 323] width 866 height 59
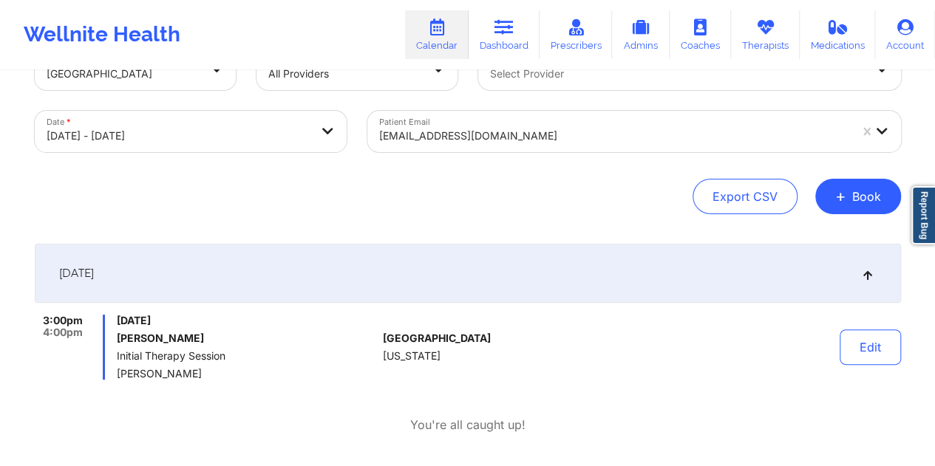
scroll to position [74, 0]
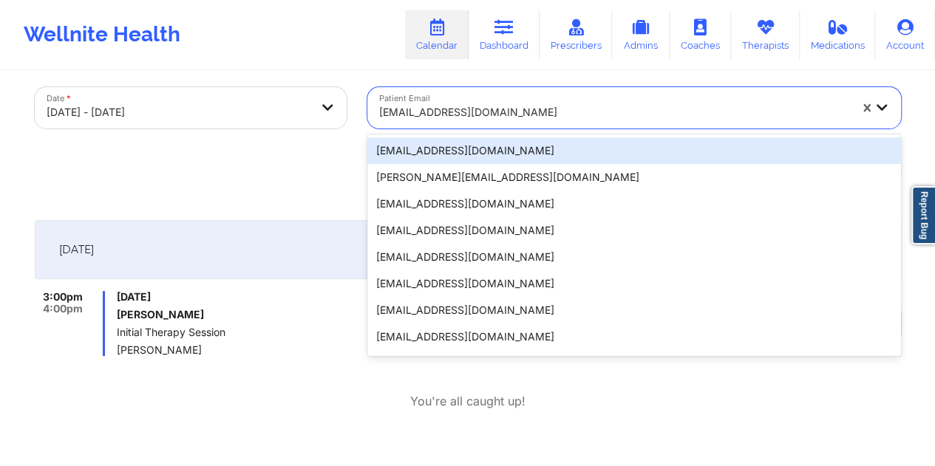
click at [472, 117] on div at bounding box center [614, 112] width 470 height 18
paste input "[EMAIL_ADDRESS][DOMAIN_NAME]"
type input "[EMAIL_ADDRESS][DOMAIN_NAME]"
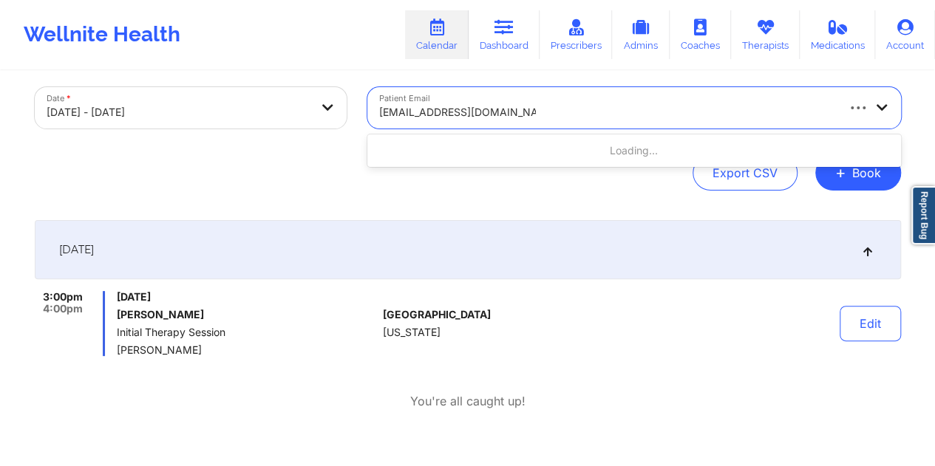
click at [449, 150] on div "Loading..." at bounding box center [634, 151] width 534 height 27
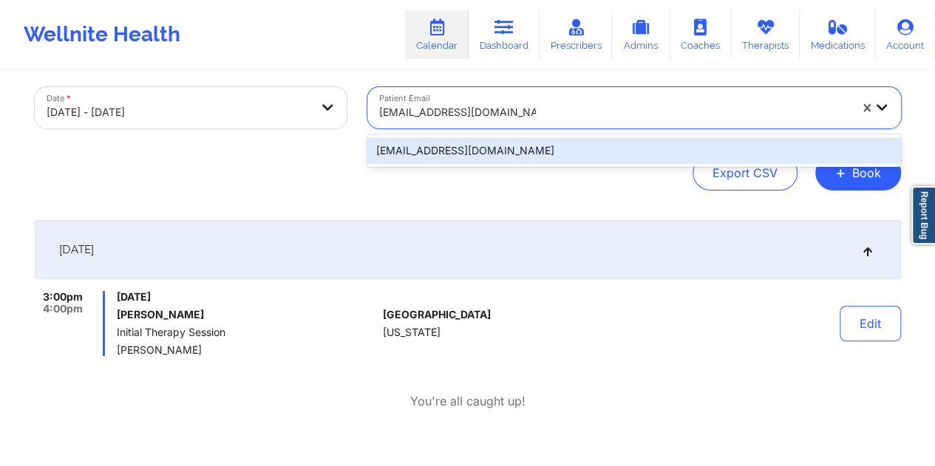
click at [447, 157] on div "[EMAIL_ADDRESS][DOMAIN_NAME]" at bounding box center [634, 151] width 534 height 27
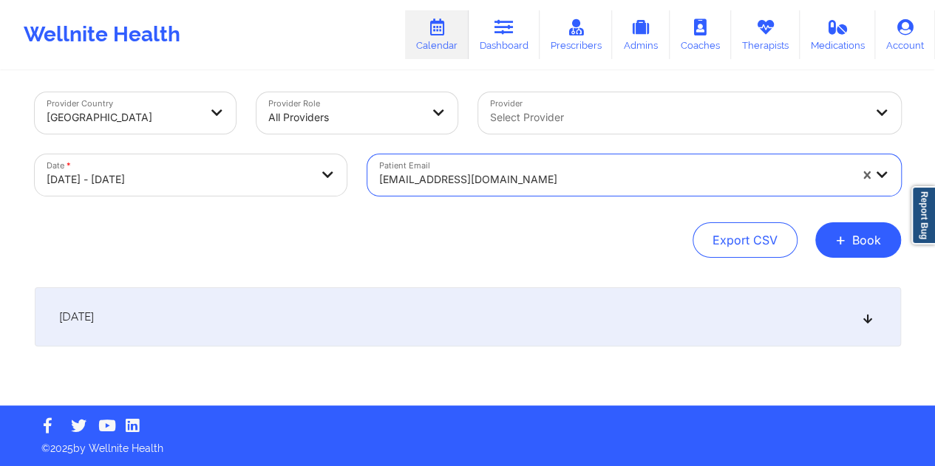
scroll to position [6, 0]
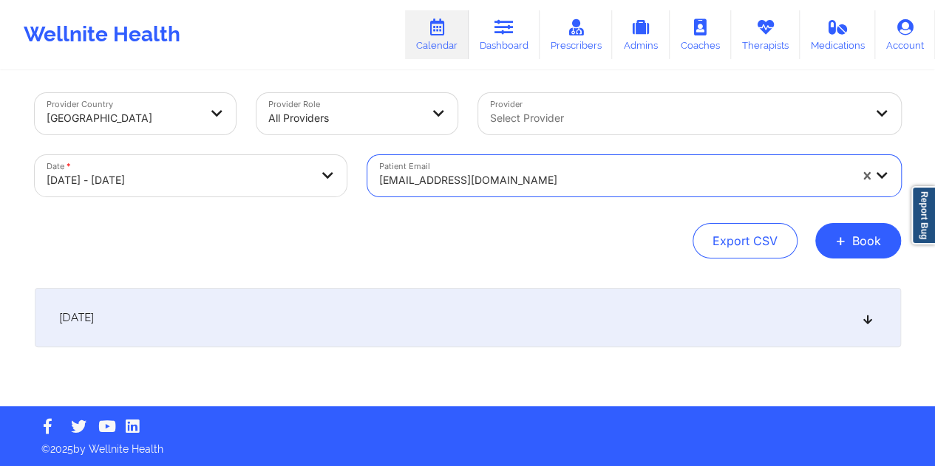
click at [373, 334] on div "[DATE]" at bounding box center [468, 317] width 866 height 59
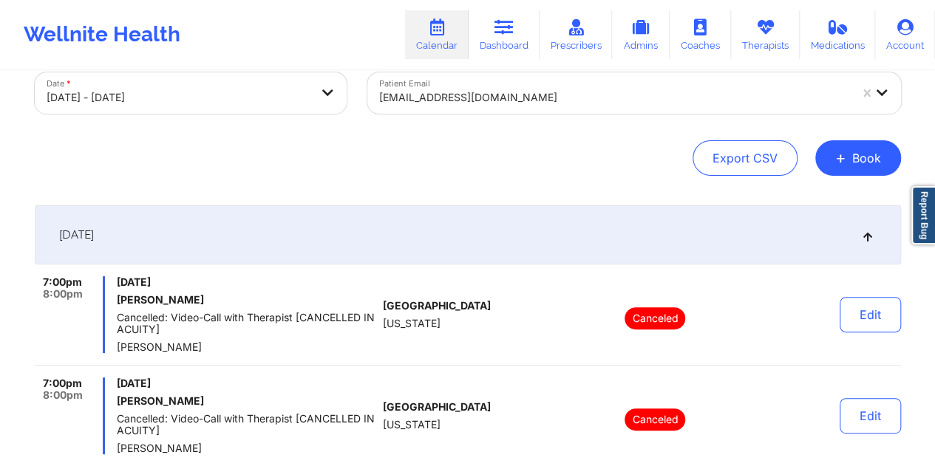
scroll to position [0, 0]
